Goal: Information Seeking & Learning: Learn about a topic

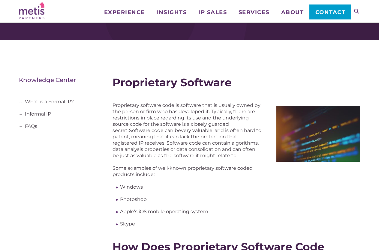
scroll to position [92, 0]
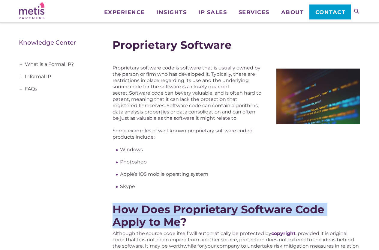
drag, startPoint x: 113, startPoint y: 209, endPoint x: 146, endPoint y: 225, distance: 36.5
click at [145, 225] on span "How Does Proprietary Software Code Apply to Me?" at bounding box center [218, 216] width 212 height 26
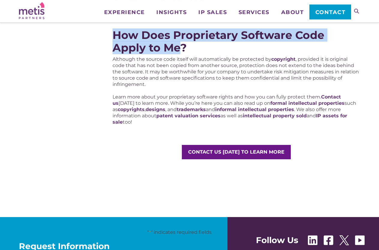
scroll to position [275, 0]
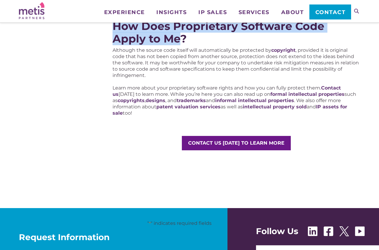
click at [139, 118] on div "Proprietary Software Proprietary software code is software that is usually owne…" at bounding box center [235, 13] width 247 height 365
copy div "How Does Proprietary Software Code Apply to Me? Although the source code itself…"
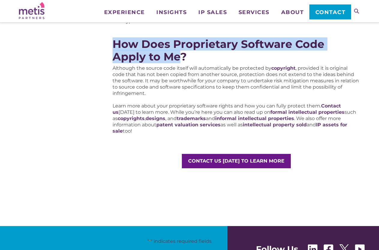
scroll to position [245, 0]
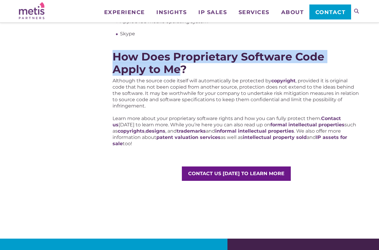
click at [215, 57] on span "How Does Proprietary Software Code Apply to Me?" at bounding box center [218, 63] width 212 height 26
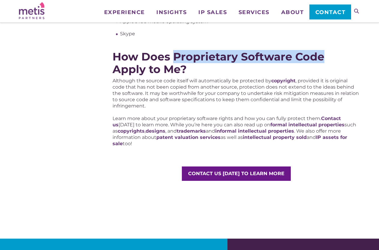
drag, startPoint x: 177, startPoint y: 55, endPoint x: 322, endPoint y: 58, distance: 145.2
click at [322, 58] on span "How Does Proprietary Software Code Apply to Me?" at bounding box center [218, 63] width 212 height 26
copy span "Proprietary Software Code"
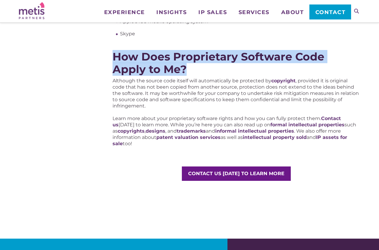
drag, startPoint x: 113, startPoint y: 54, endPoint x: 152, endPoint y: 70, distance: 41.8
click at [152, 70] on h2 "How Does Proprietary Software Code Apply to Me?" at bounding box center [235, 62] width 247 height 25
copy span "How Does Proprietary Software Code Apply to Me?"
